Goal: Register for event/course

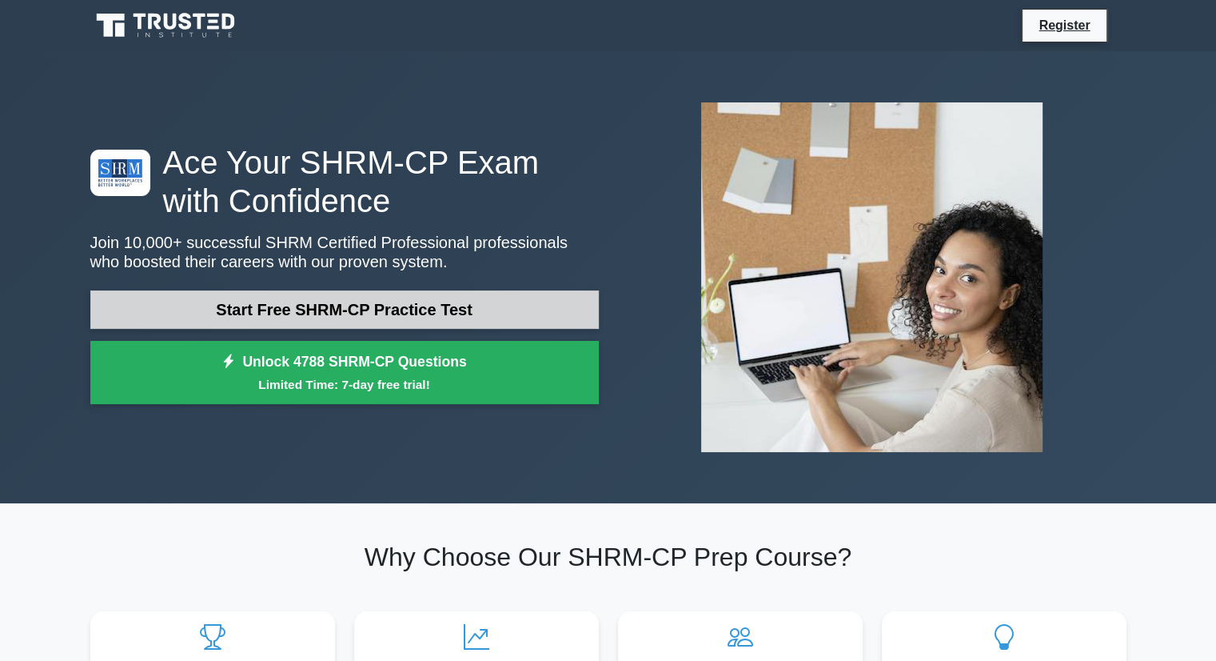
click at [467, 305] on link "Start Free SHRM-CP Practice Test" at bounding box center [344, 309] width 509 height 38
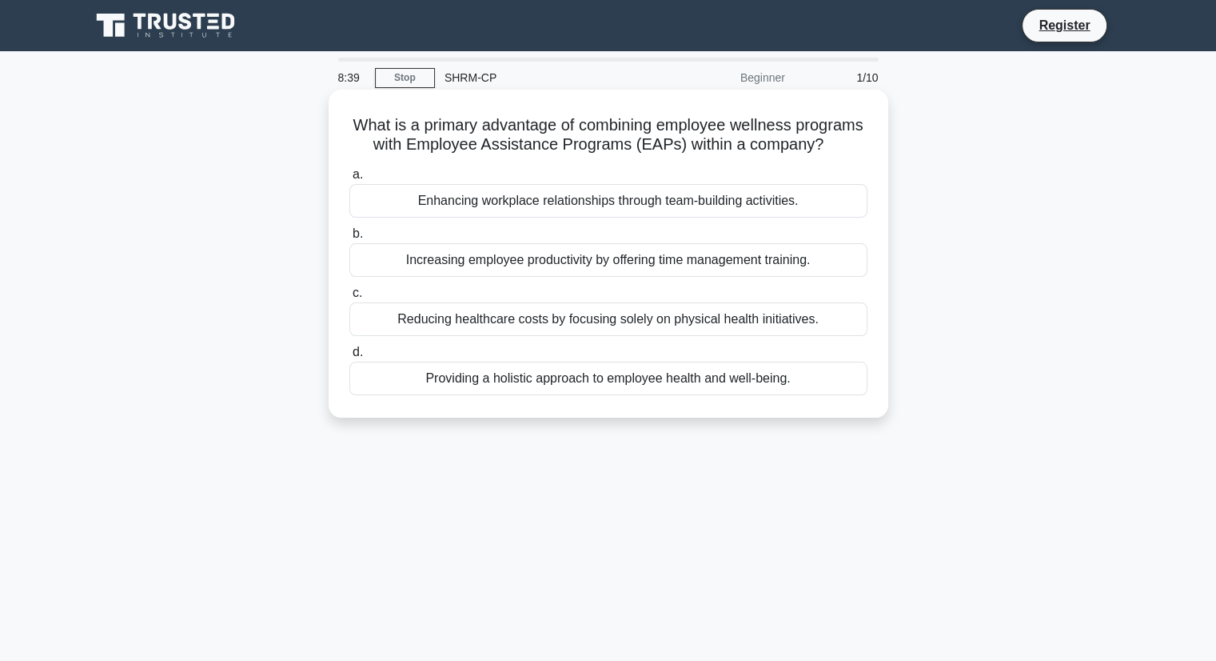
click at [608, 394] on div "Providing a holistic approach to employee health and well-being." at bounding box center [608, 378] width 518 height 34
click at [349, 357] on input "d. Providing a holistic approach to employee health and well-being." at bounding box center [349, 352] width 0 height 10
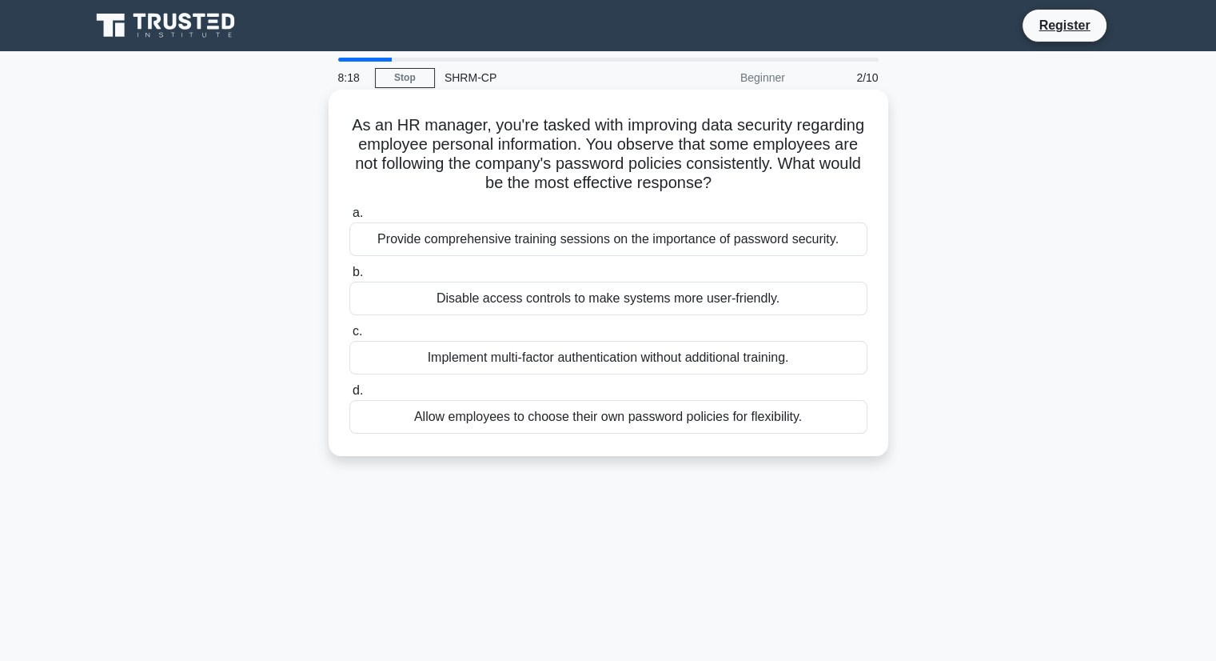
click at [561, 240] on div "Provide comprehensive training sessions on the importance of password security." at bounding box center [608, 239] width 518 height 34
click at [349, 218] on input "a. Provide comprehensive training sessions on the importance of password securi…" at bounding box center [349, 213] width 0 height 10
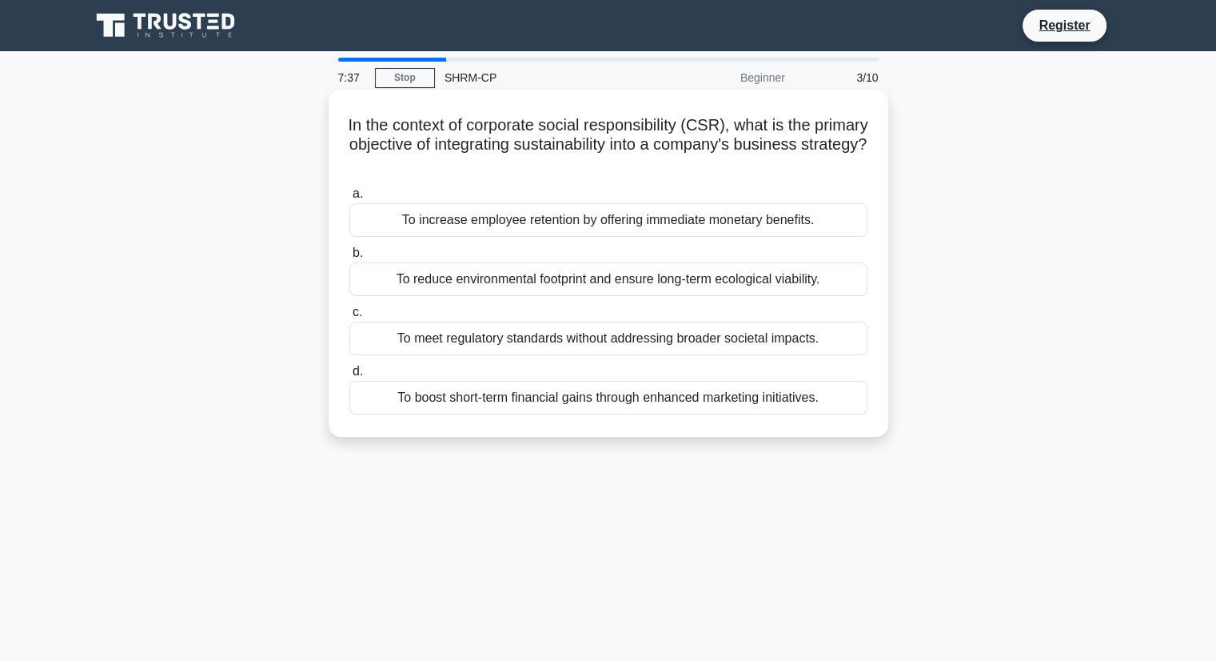
click at [512, 347] on div "To meet regulatory standards without addressing broader societal impacts." at bounding box center [608, 338] width 518 height 34
click at [349, 317] on input "c. To meet regulatory standards without addressing broader societal impacts." at bounding box center [349, 312] width 0 height 10
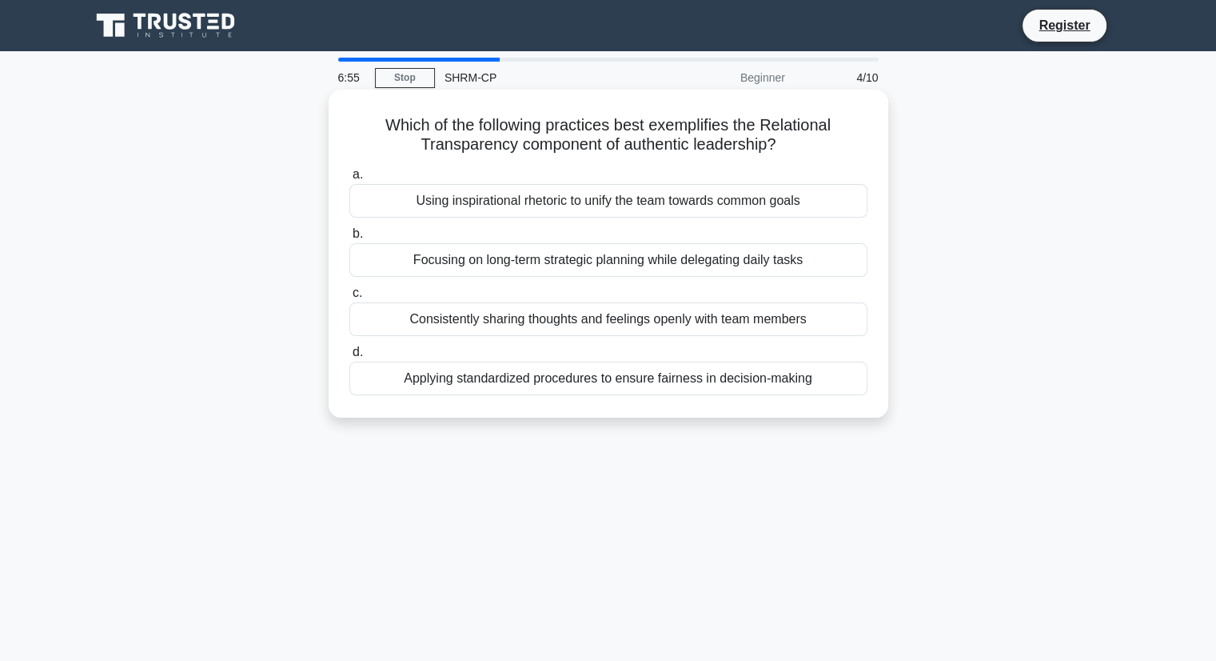
click at [568, 381] on div "Applying standardized procedures to ensure fairness in decision-making" at bounding box center [608, 378] width 518 height 34
click at [349, 357] on input "d. Applying standardized procedures to ensure fairness in decision-making" at bounding box center [349, 352] width 0 height 10
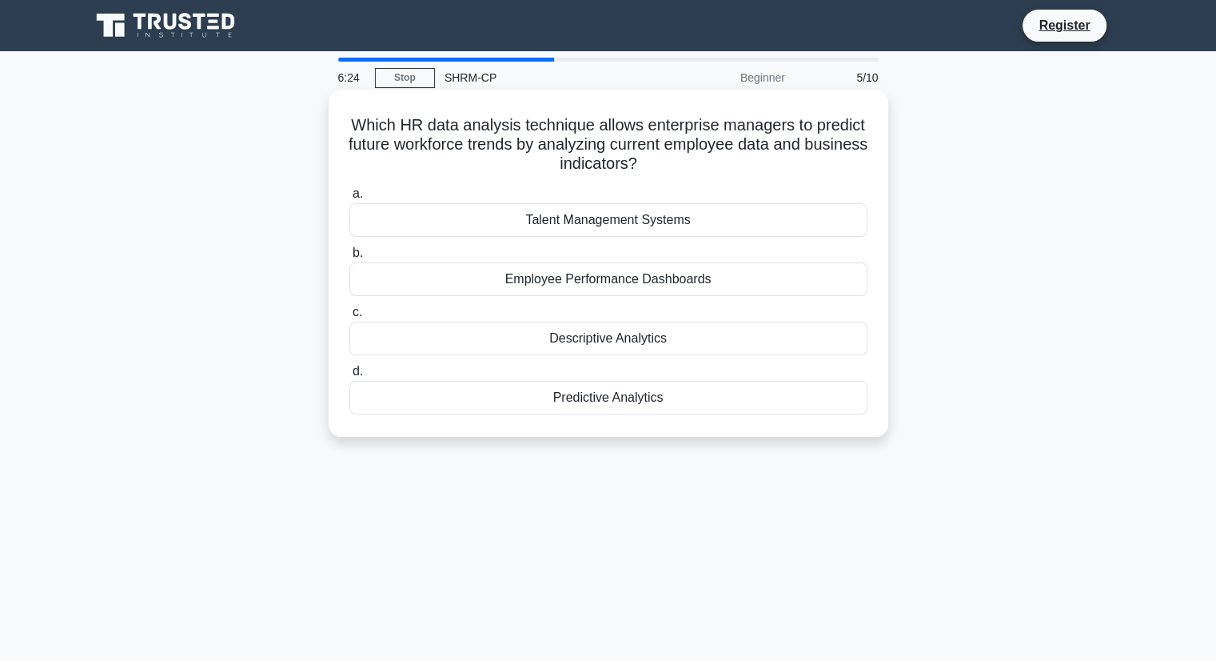
click at [598, 227] on div "Talent Management Systems" at bounding box center [608, 220] width 518 height 34
click at [349, 199] on input "a. Talent Management Systems" at bounding box center [349, 194] width 0 height 10
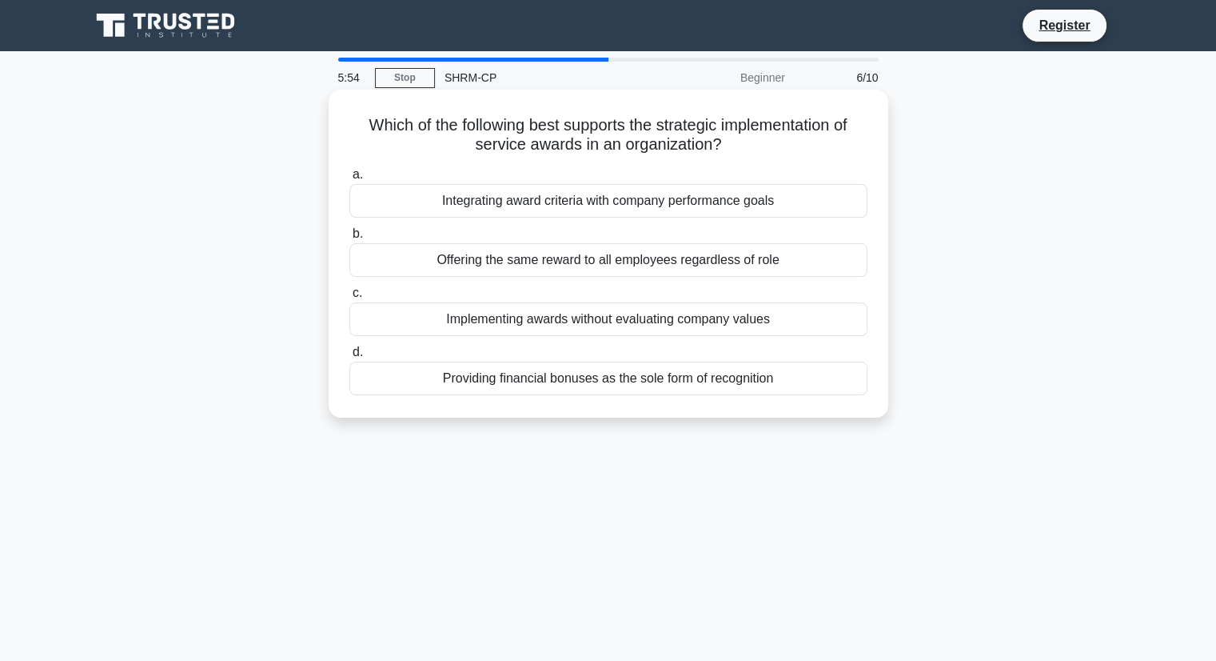
click at [597, 204] on div "Integrating award criteria with company performance goals" at bounding box center [608, 201] width 518 height 34
click at [349, 180] on input "a. Integrating award criteria with company performance goals" at bounding box center [349, 175] width 0 height 10
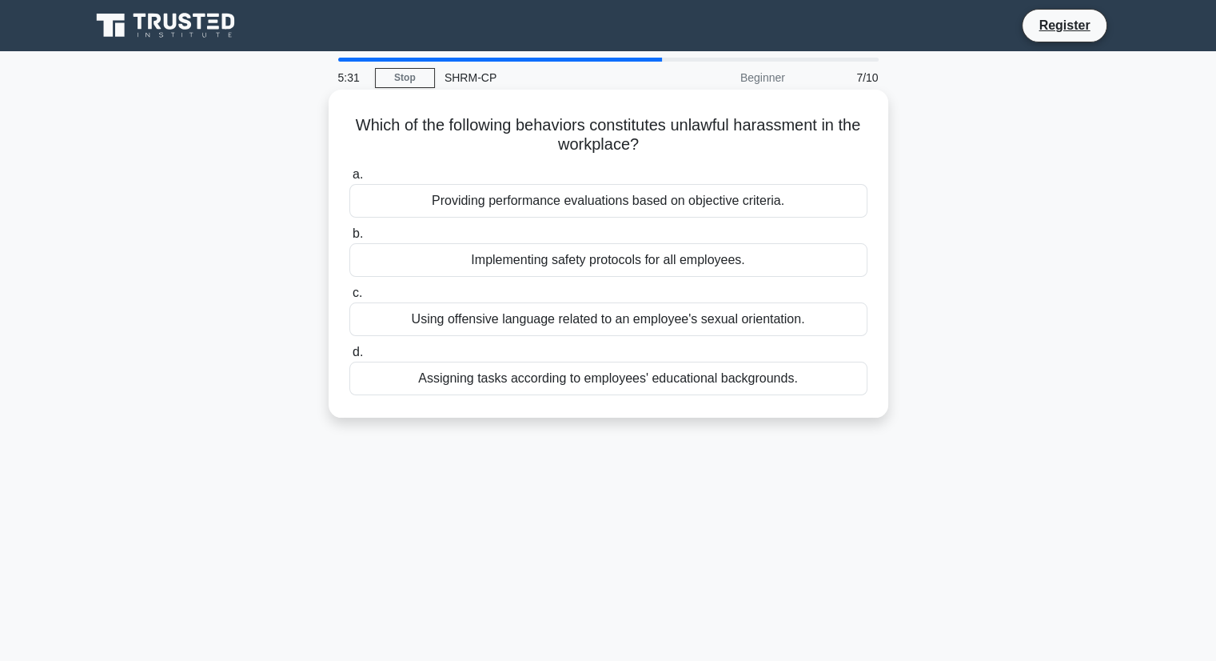
click at [573, 317] on div "Using offensive language related to an employee's sexual orientation." at bounding box center [608, 319] width 518 height 34
click at [349, 298] on input "c. Using offensive language related to an employee's sexual orientation." at bounding box center [349, 293] width 0 height 10
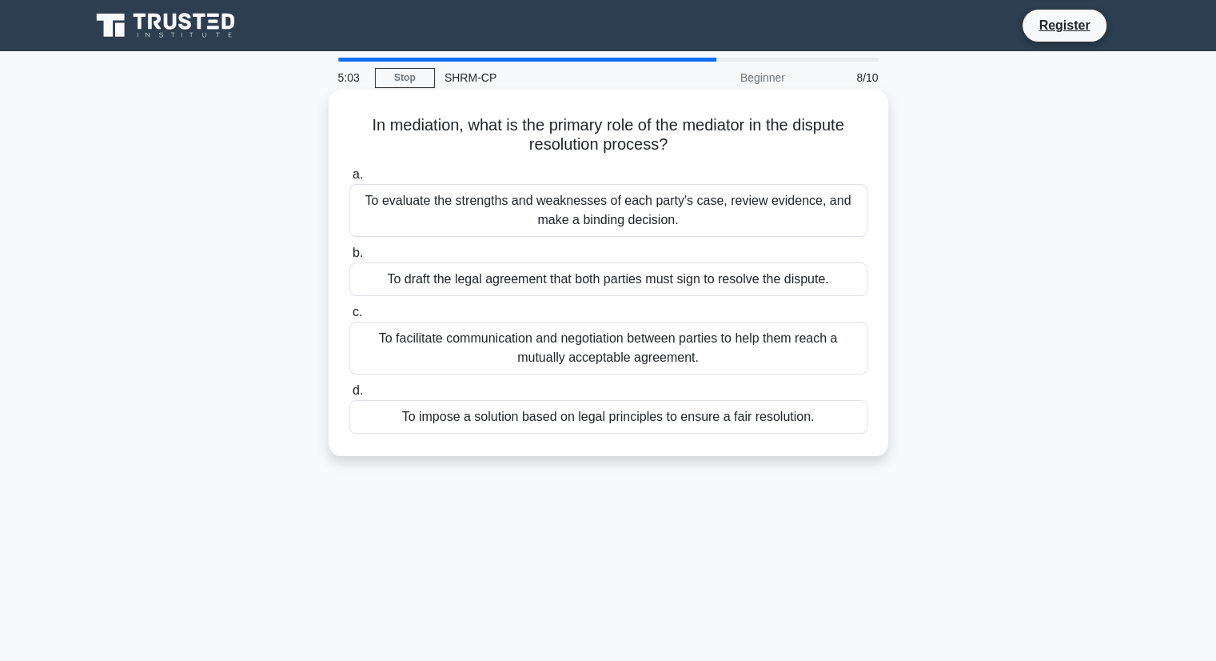
click at [557, 359] on div "To facilitate communication and negotiation between parties to help them reach …" at bounding box center [608, 347] width 518 height 53
click at [349, 317] on input "c. To facilitate communication and negotiation between parties to help them rea…" at bounding box center [349, 312] width 0 height 10
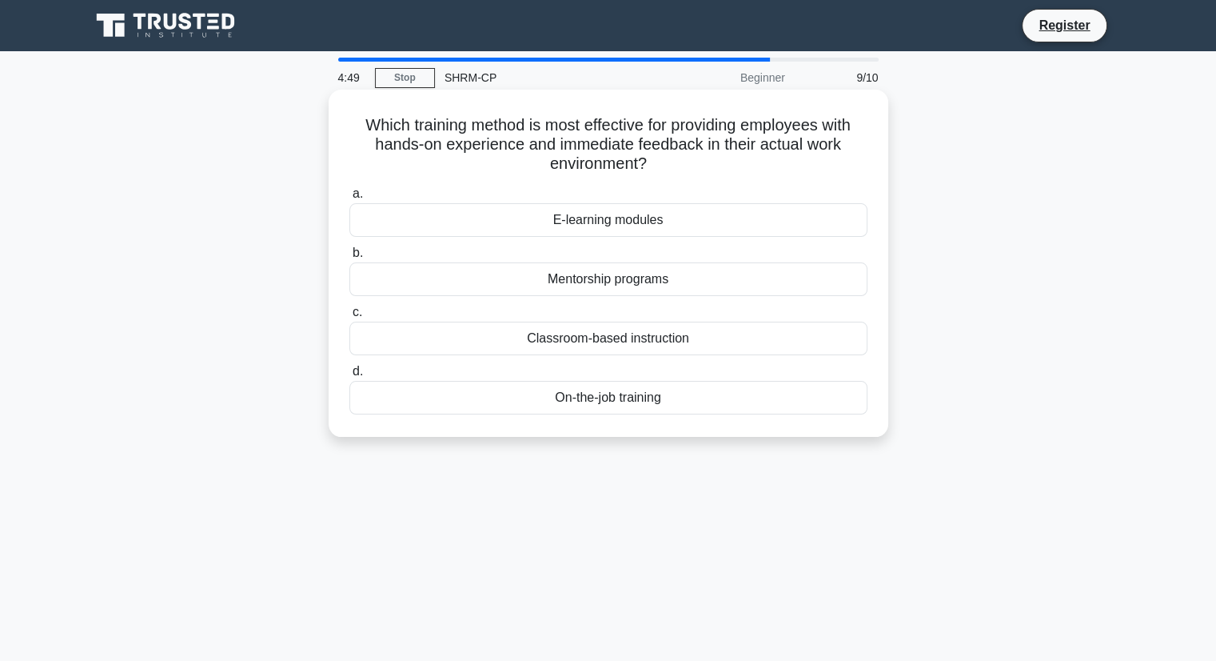
click at [568, 394] on div "On-the-job training" at bounding box center [608, 398] width 518 height 34
click at [349, 377] on input "d. On-the-job training" at bounding box center [349, 371] width 0 height 10
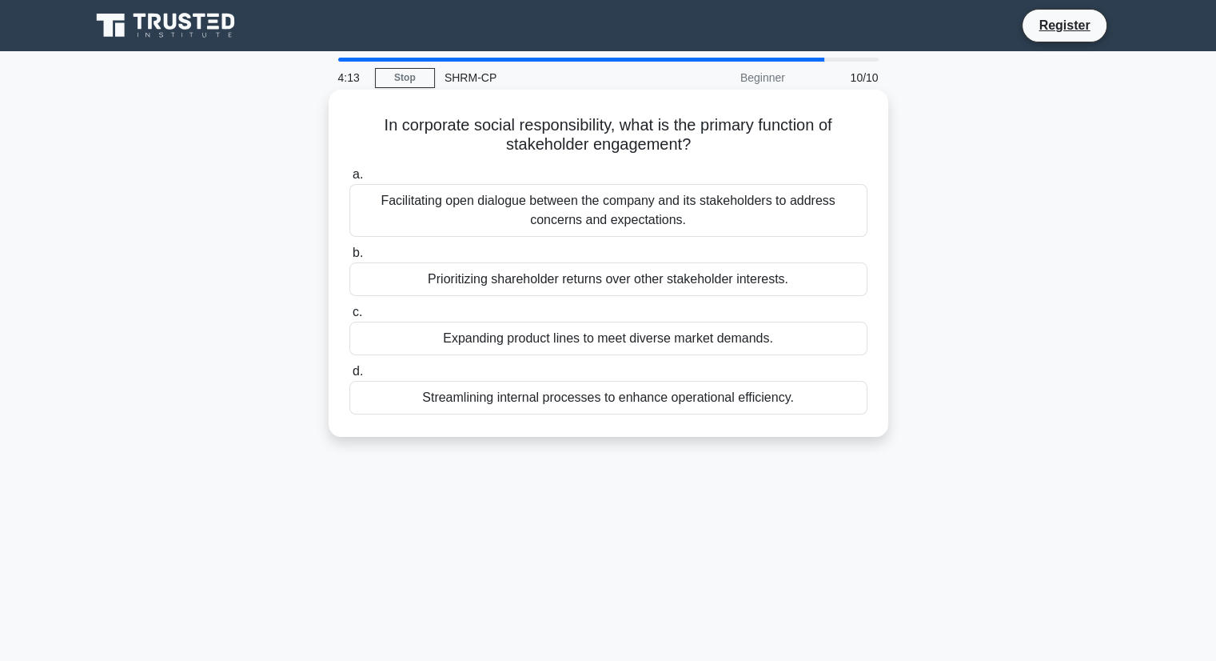
click at [643, 220] on div "Facilitating open dialogue between the company and its stakeholders to address …" at bounding box center [608, 210] width 518 height 53
click at [349, 180] on input "a. Facilitating open dialogue between the company and its stakeholders to addre…" at bounding box center [349, 175] width 0 height 10
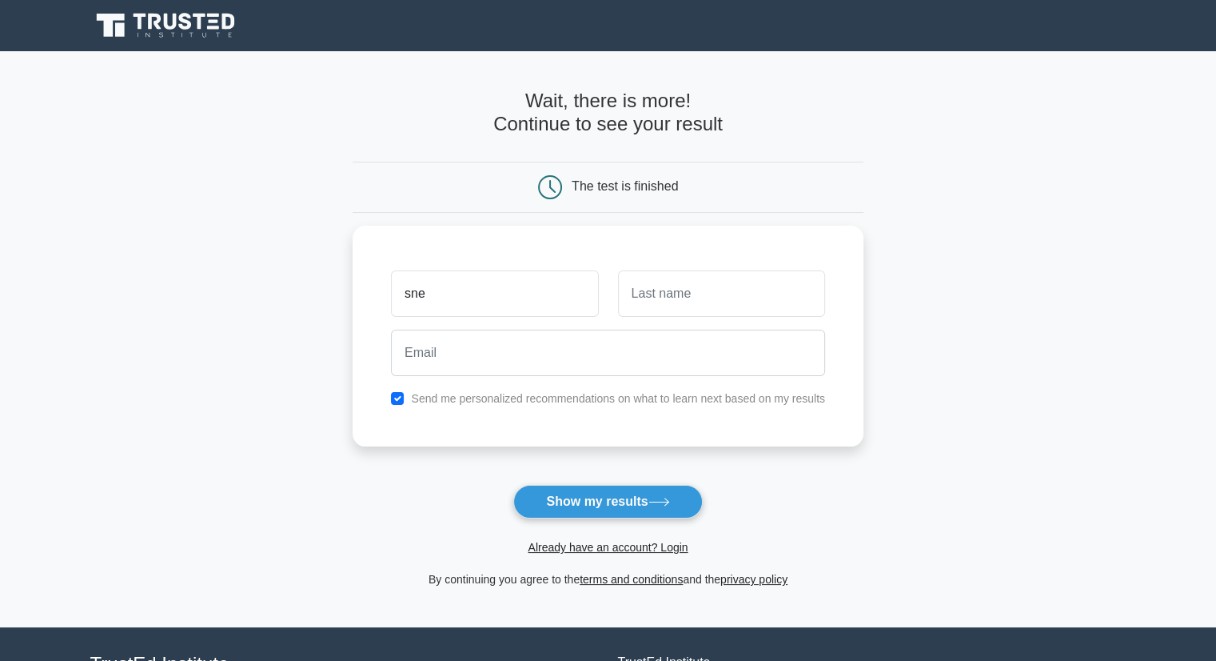
type input "sne"
type input "ha"
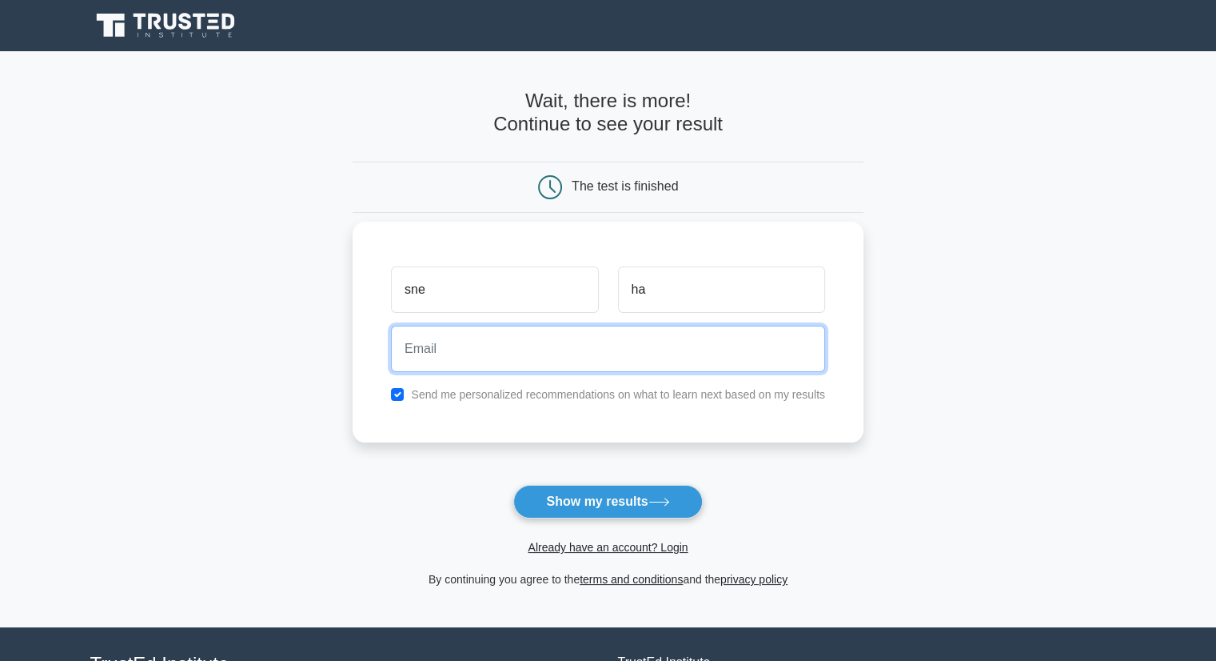
click at [524, 350] on input "email" at bounding box center [608, 348] width 434 height 46
type input "harisneha07@gmail.com"
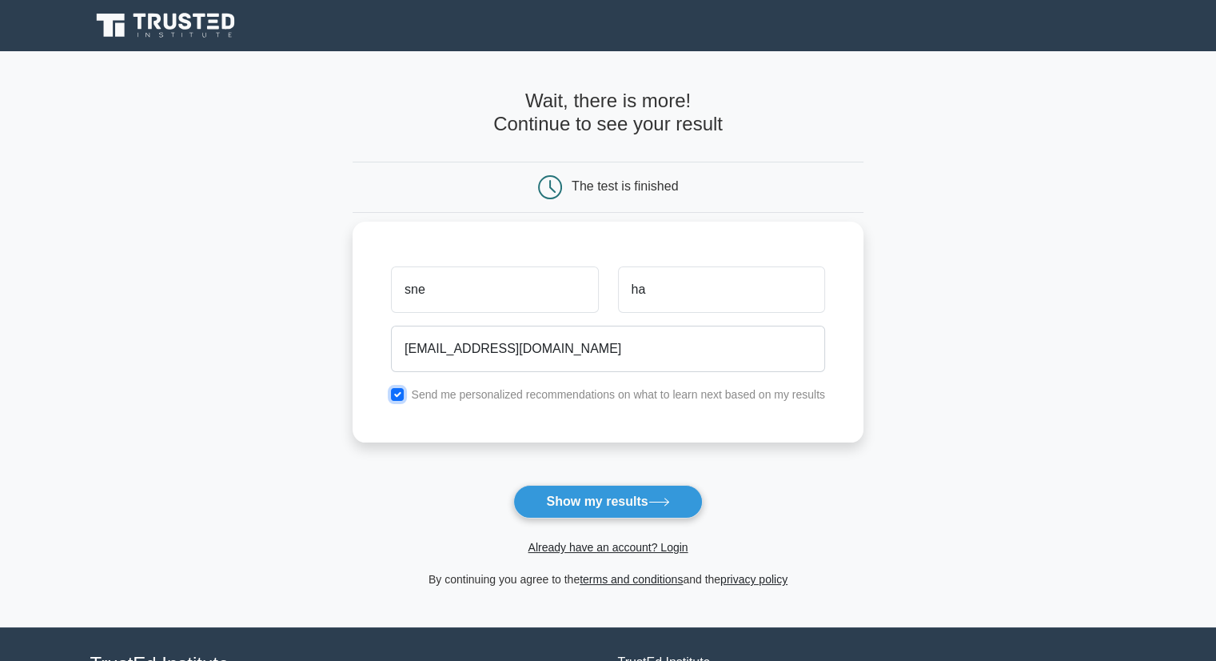
click at [397, 396] on input "checkbox" at bounding box center [397, 394] width 13 height 13
checkbox input "false"
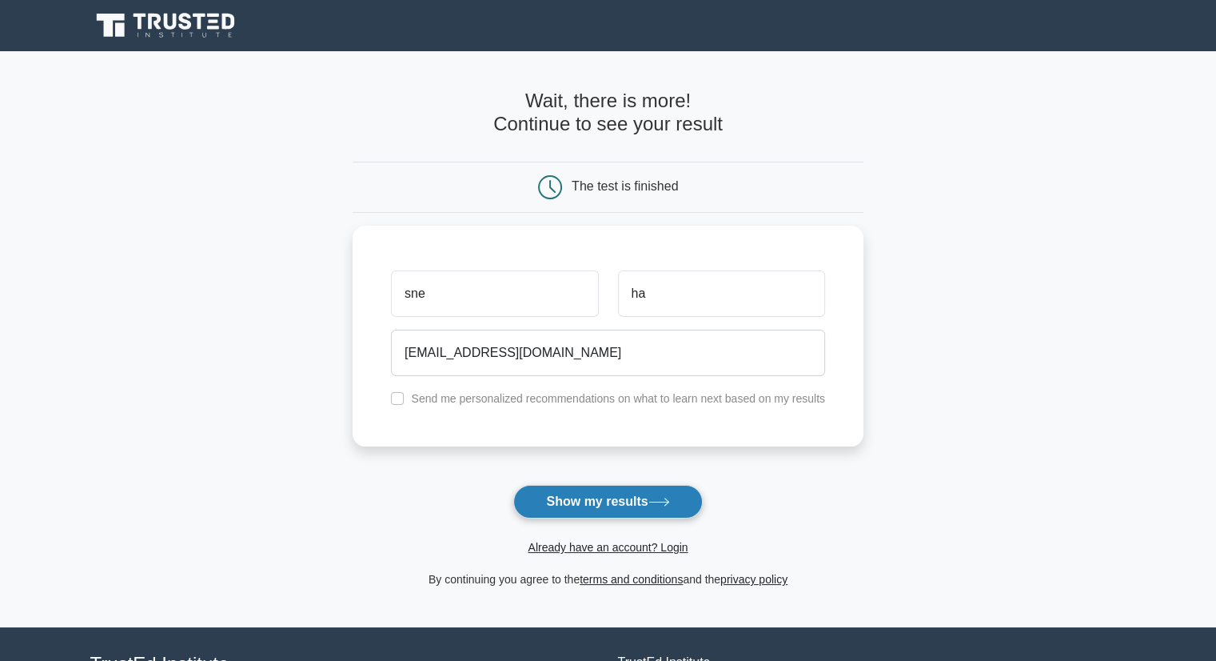
click at [615, 500] on button "Show my results" at bounding box center [607, 502] width 189 height 34
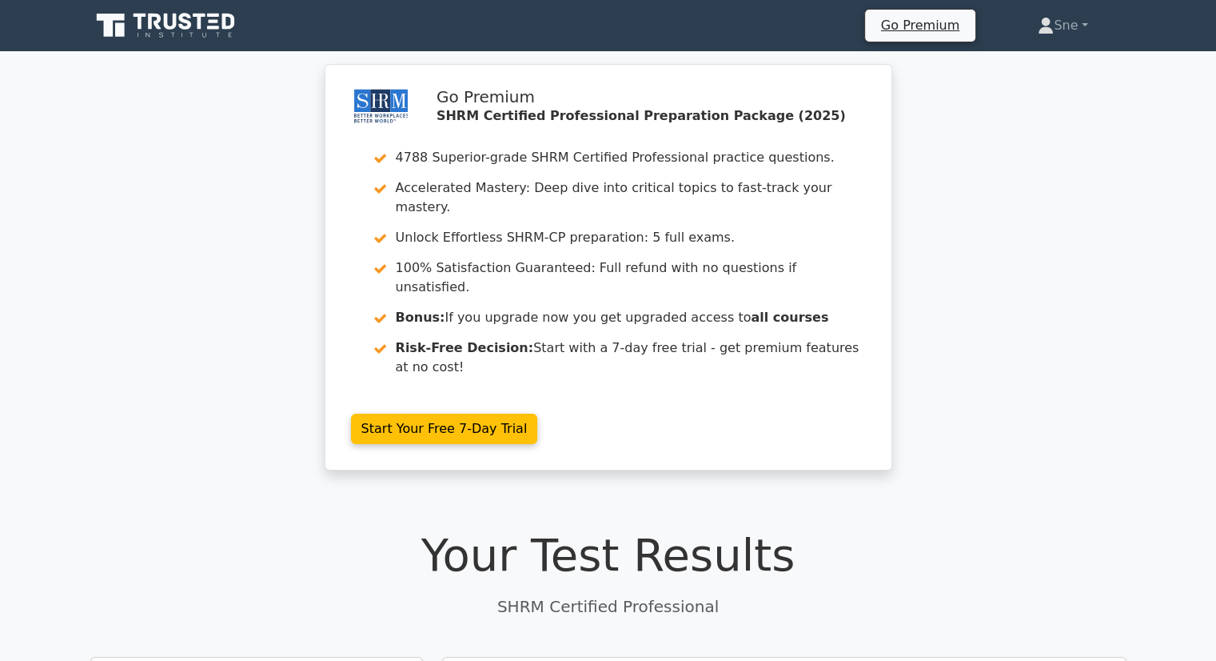
click at [1212, 314] on div "Go Premium SHRM Certified Professional Preparation Package (2025) 4788 Superior…" at bounding box center [608, 276] width 1216 height 425
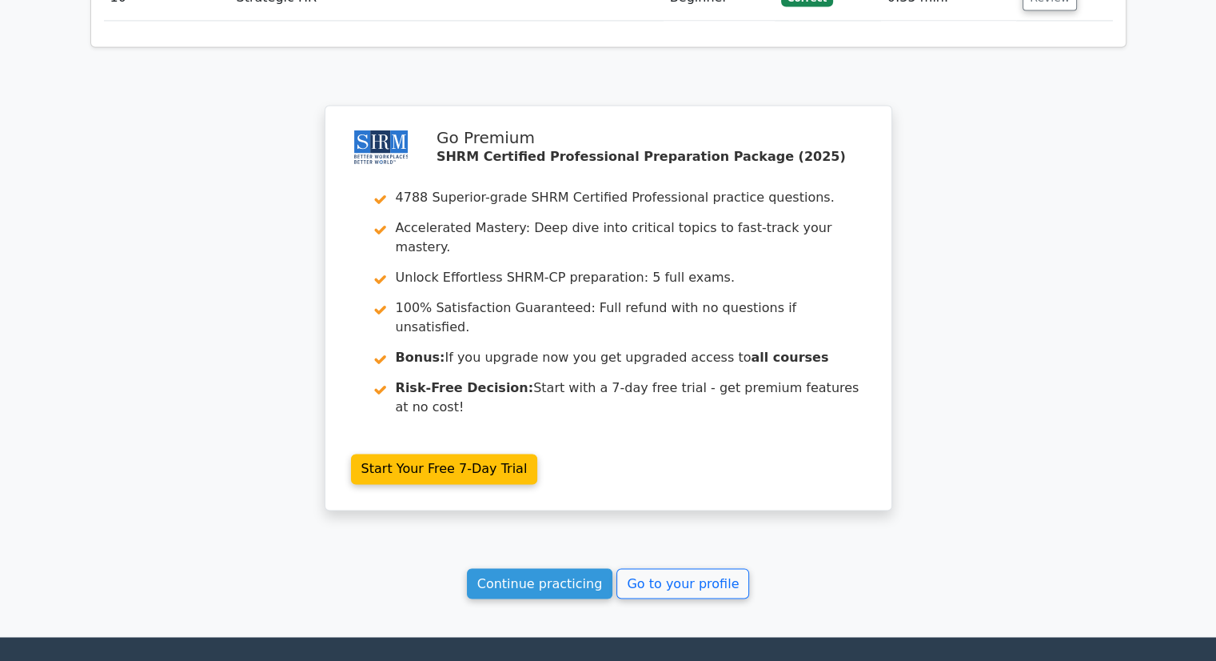
scroll to position [2493, 0]
